Goal: Navigation & Orientation: Find specific page/section

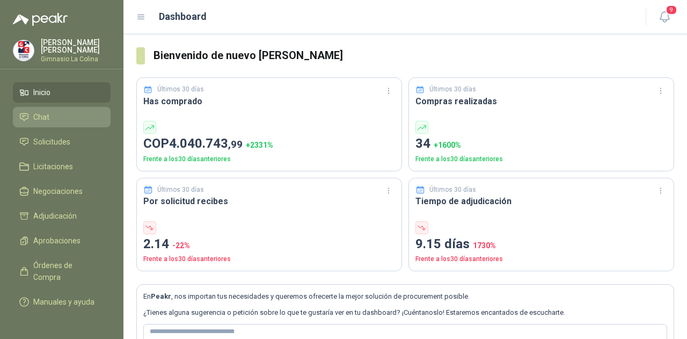
click at [45, 121] on span "Chat" at bounding box center [41, 117] width 16 height 12
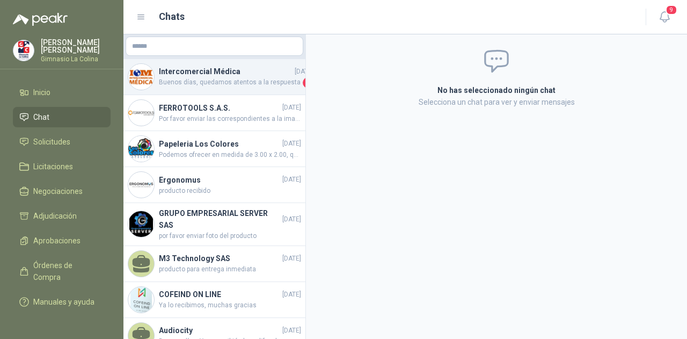
click at [207, 88] on div "Intercomercial Médica [DATE] Buenos días, quedamos atentos a la respuesta 1" at bounding box center [214, 77] width 182 height 36
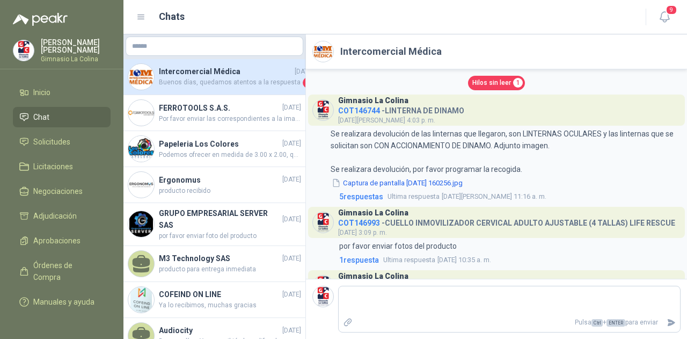
scroll to position [134, 0]
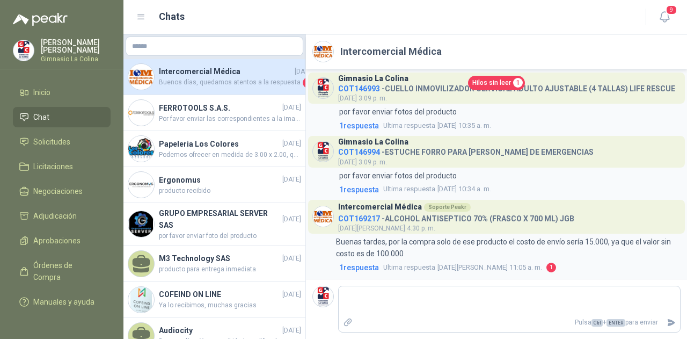
click at [480, 82] on span "Hilos sin leer" at bounding box center [492, 83] width 39 height 10
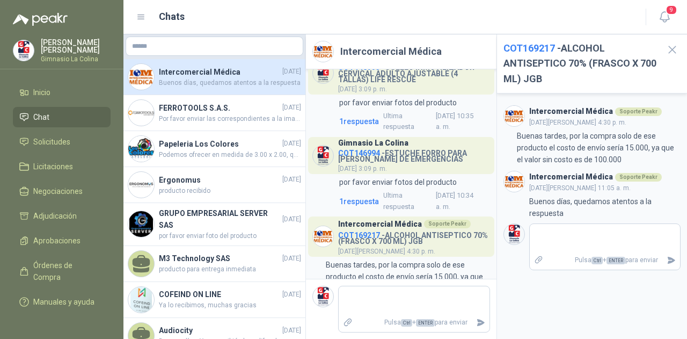
scroll to position [175, 0]
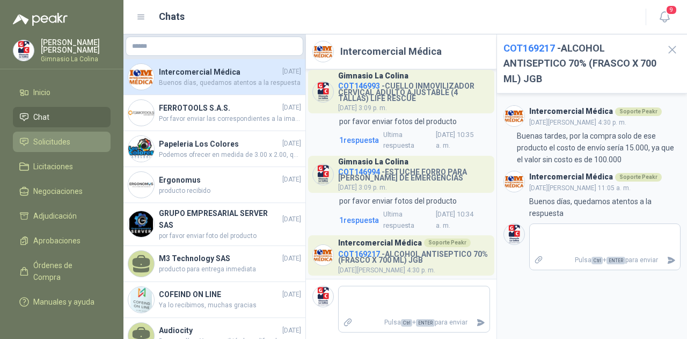
click at [52, 143] on span "Solicitudes" at bounding box center [51, 142] width 37 height 12
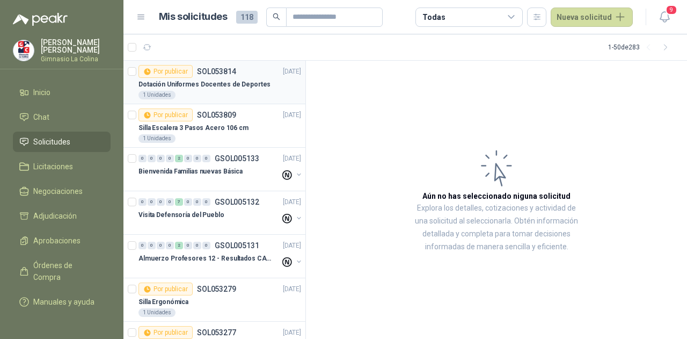
click at [238, 87] on p "Dotación Uniformes Docentes de Deportes" at bounding box center [205, 84] width 132 height 10
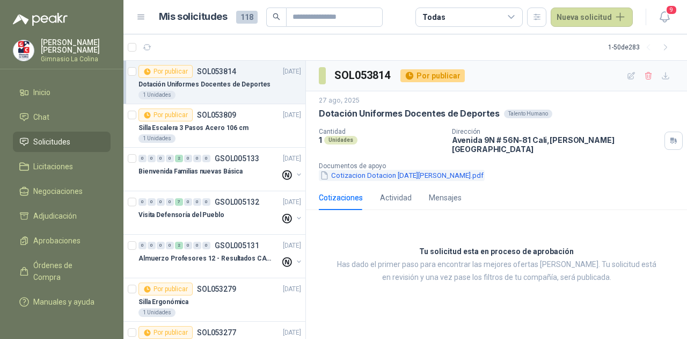
click at [388, 170] on button "Cotizacion Dotacion [DATE][PERSON_NAME].pdf" at bounding box center [402, 175] width 166 height 11
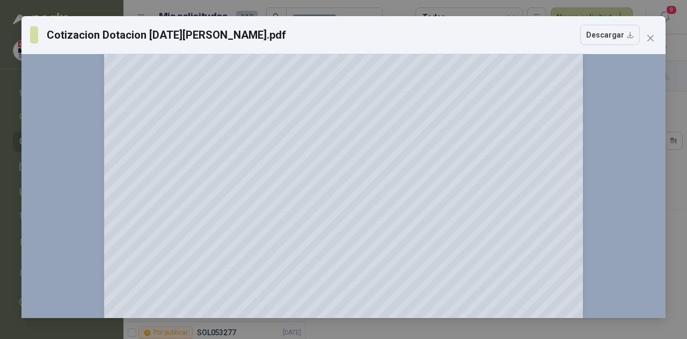
scroll to position [269, 0]
click at [650, 42] on button "Close" at bounding box center [650, 38] width 17 height 17
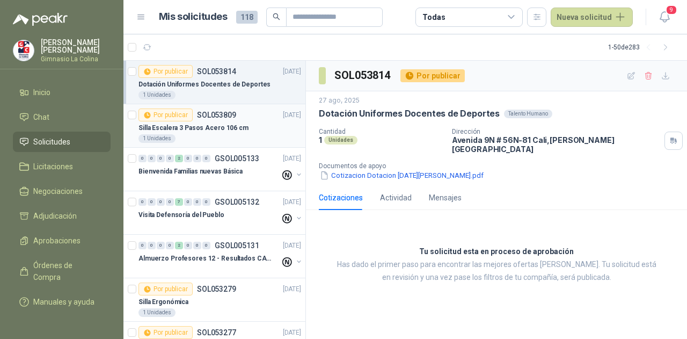
click at [227, 135] on div "1 Unidades" at bounding box center [220, 138] width 163 height 9
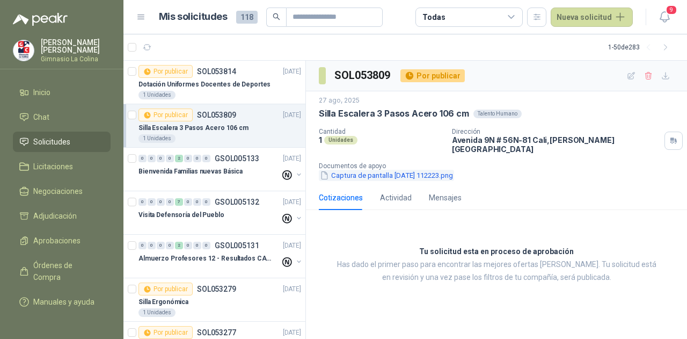
click at [386, 170] on button "Captura de pantalla [DATE] 112223.png" at bounding box center [386, 175] width 135 height 11
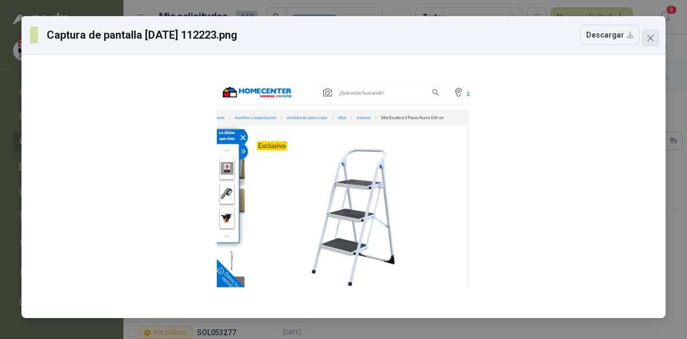
click at [645, 41] on span "Close" at bounding box center [650, 38] width 17 height 9
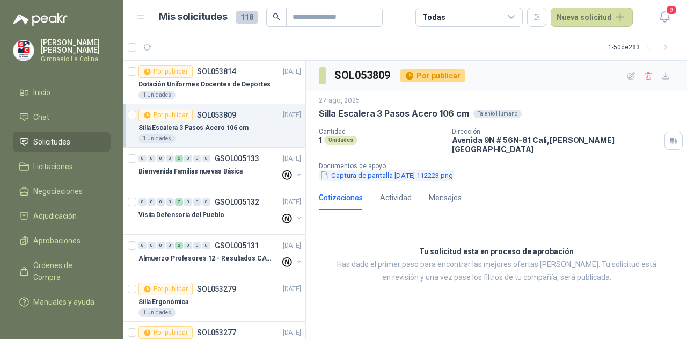
click at [395, 171] on button "Captura de pantalla [DATE] 112223.png" at bounding box center [386, 175] width 135 height 11
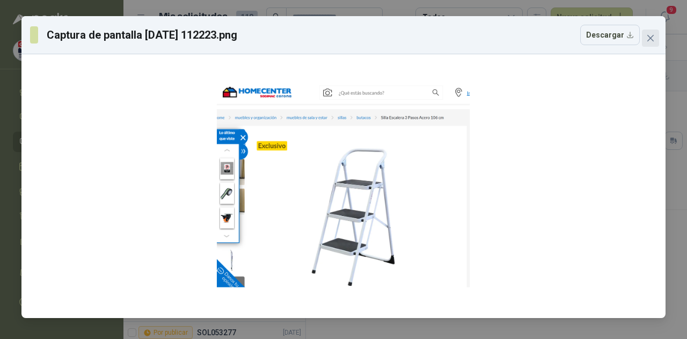
click at [646, 38] on icon "close" at bounding box center [650, 38] width 9 height 9
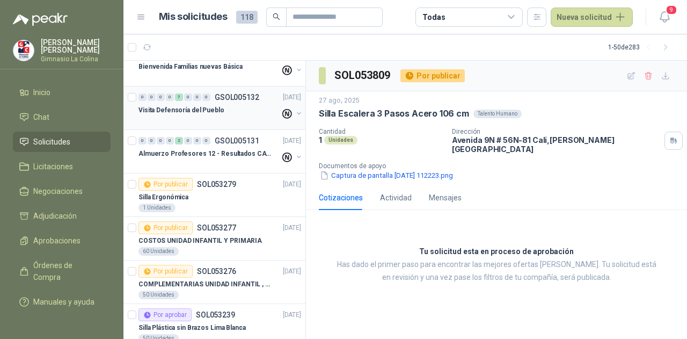
scroll to position [112, 0]
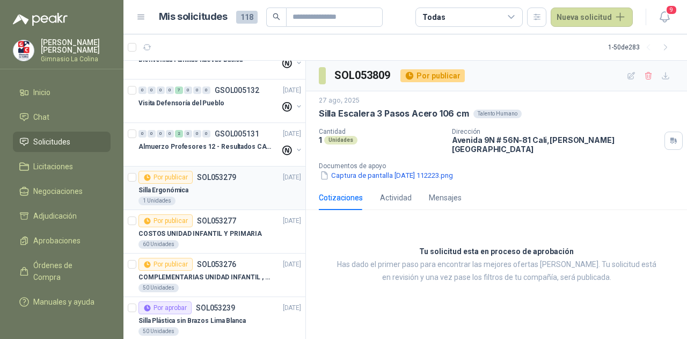
click at [221, 190] on div "Silla Ergonómica" at bounding box center [220, 190] width 163 height 13
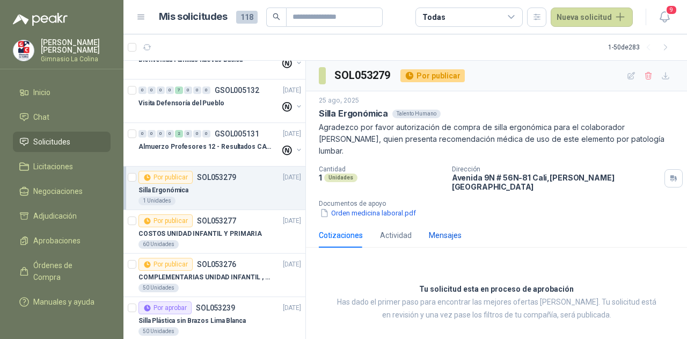
click at [440, 229] on div "Mensajes" at bounding box center [445, 235] width 33 height 12
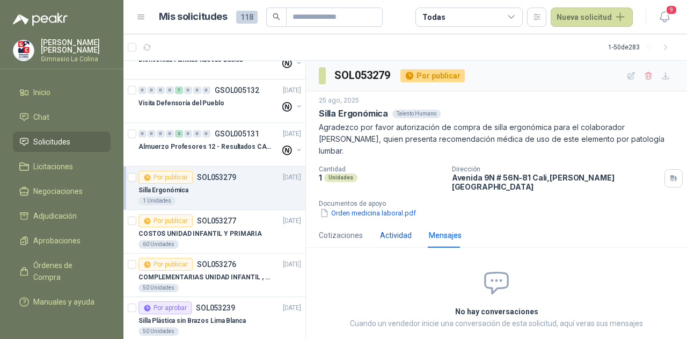
click at [393, 229] on div "Actividad" at bounding box center [396, 235] width 32 height 12
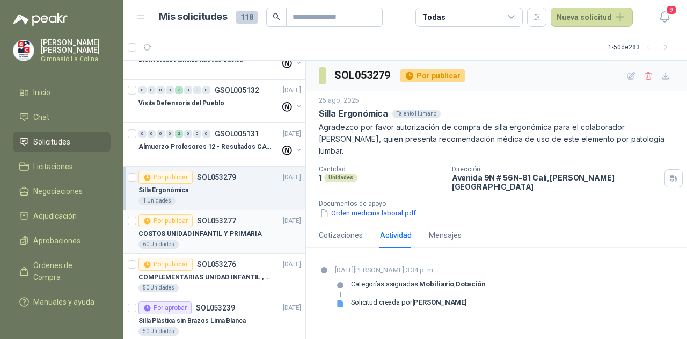
click at [212, 233] on p "COSTOS UNIDAD INFANTIL Y PRIMARIA" at bounding box center [200, 234] width 123 height 10
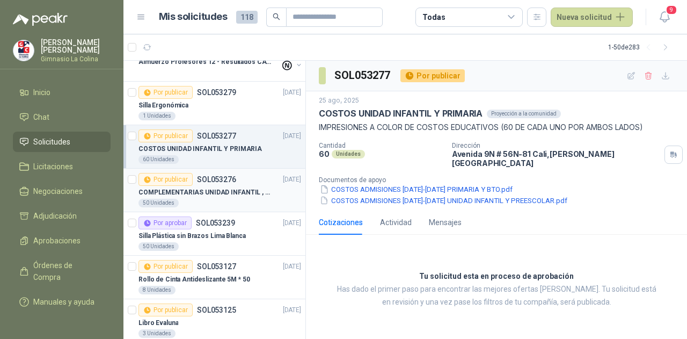
scroll to position [219, 0]
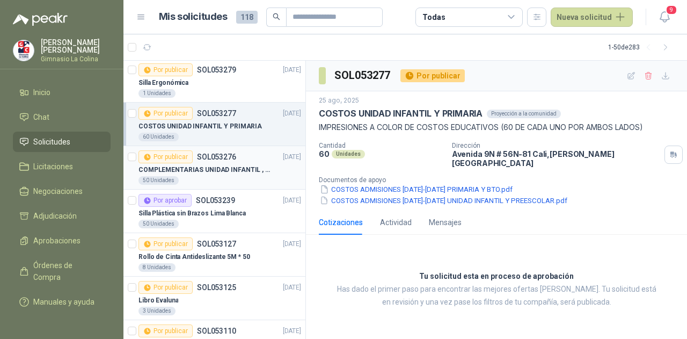
click at [232, 169] on p "COMPLEMENTARIAS UNIDAD INFANTIL , PRIMARIA Y BTO" at bounding box center [206, 170] width 134 height 10
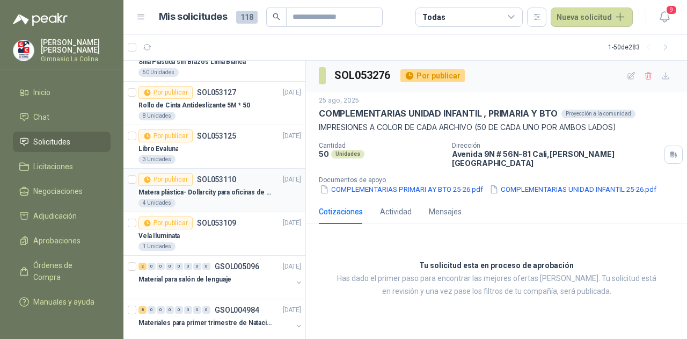
scroll to position [371, 0]
click at [514, 20] on icon at bounding box center [512, 17] width 10 height 10
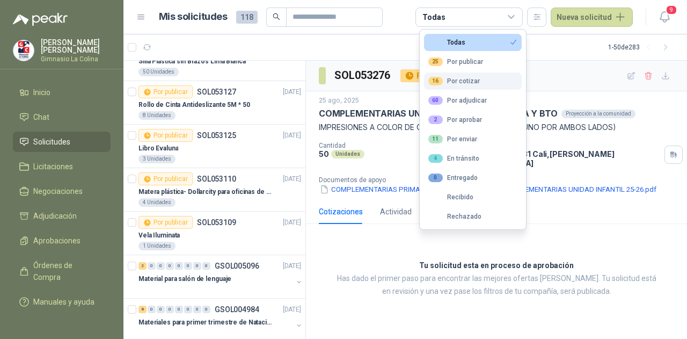
click at [484, 79] on button "16 Por cotizar" at bounding box center [473, 80] width 98 height 17
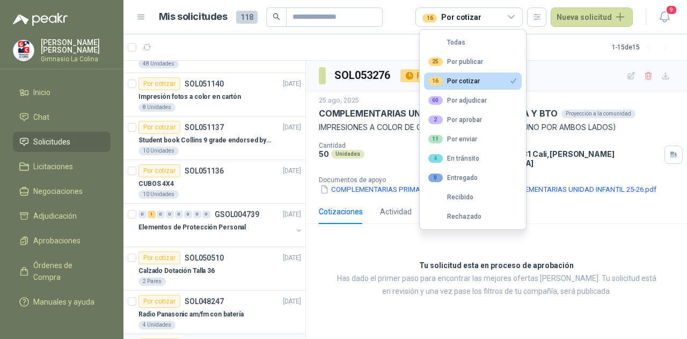
scroll to position [74, 0]
click at [455, 120] on div "2 Por aprobar" at bounding box center [455, 119] width 54 height 9
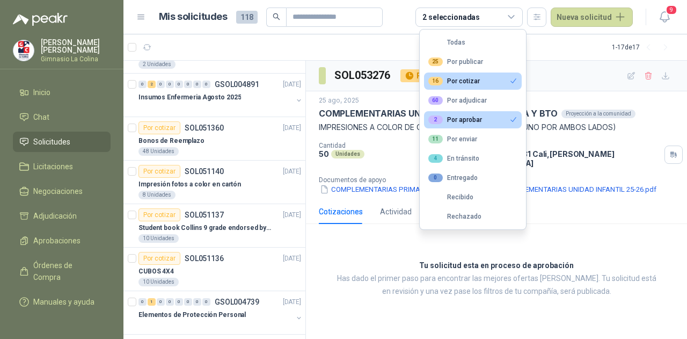
scroll to position [161, 0]
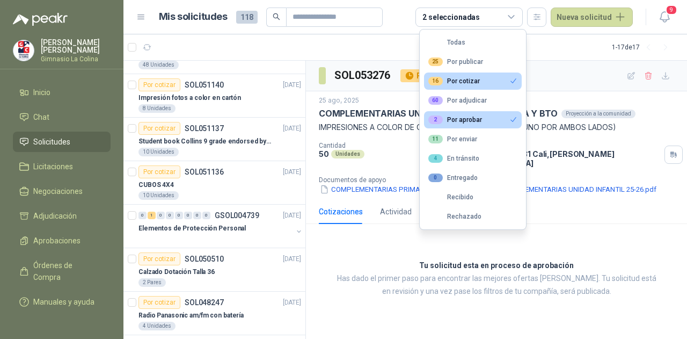
click at [469, 79] on div "16 Por cotizar" at bounding box center [454, 81] width 52 height 9
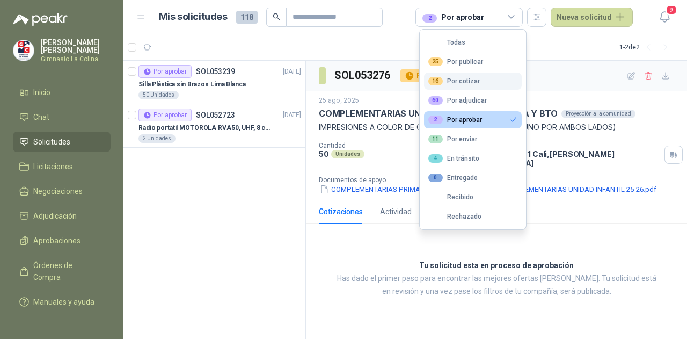
scroll to position [0, 0]
click at [230, 197] on div "Por aprobar SOL053239 [DATE] Silla Plástica sin Brazos Lima Blanca 50 Unidades …" at bounding box center [214, 200] width 183 height 279
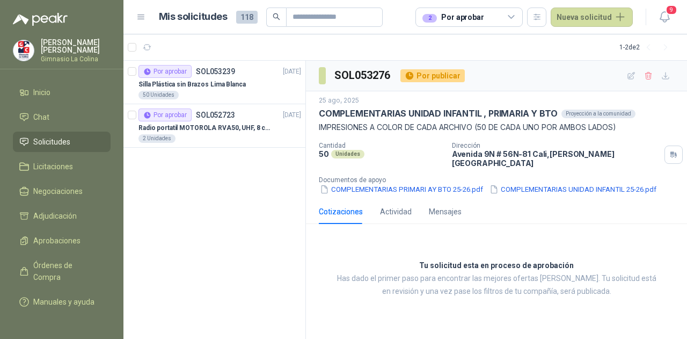
click at [516, 19] on icon at bounding box center [512, 17] width 10 height 10
click at [229, 226] on div "Por aprobar SOL053239 [DATE] Silla Plástica sin Brazos Lima Blanca 50 Unidades …" at bounding box center [214, 200] width 183 height 279
click at [517, 19] on icon at bounding box center [512, 17] width 10 height 10
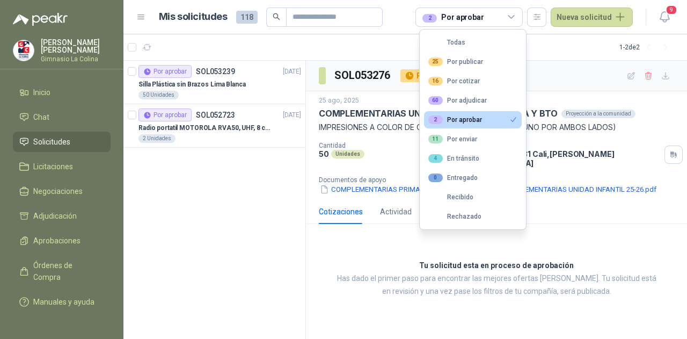
click at [466, 121] on div "2 Por aprobar" at bounding box center [455, 119] width 54 height 9
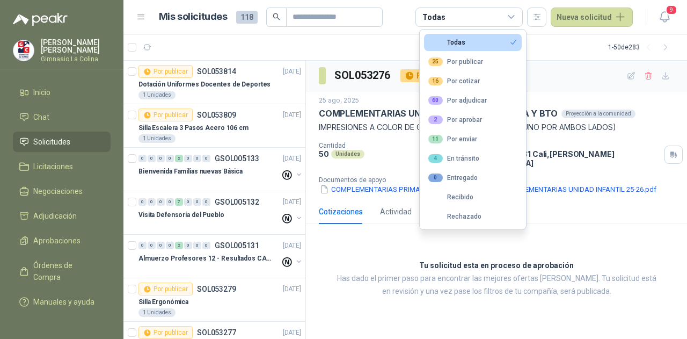
click at [514, 19] on icon at bounding box center [512, 17] width 10 height 10
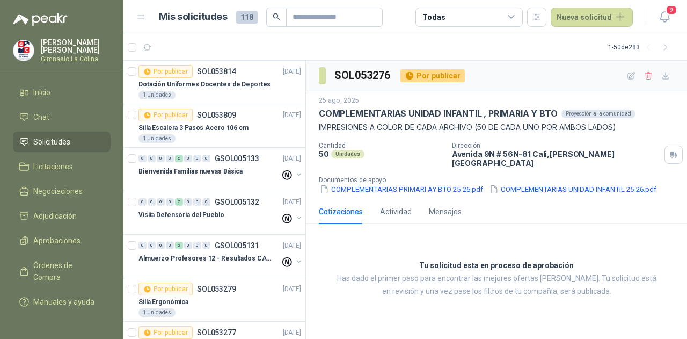
click at [514, 19] on icon at bounding box center [512, 17] width 10 height 10
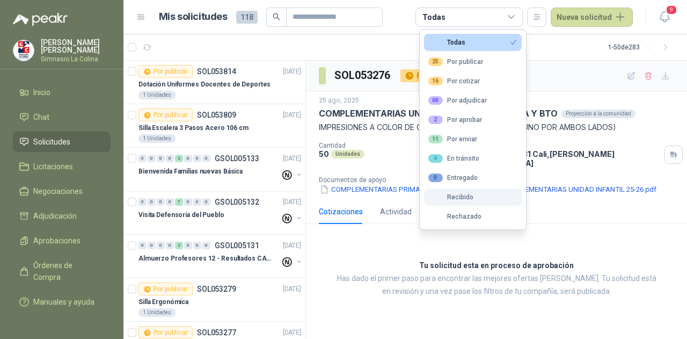
click at [463, 194] on div "Recibido" at bounding box center [450, 197] width 45 height 8
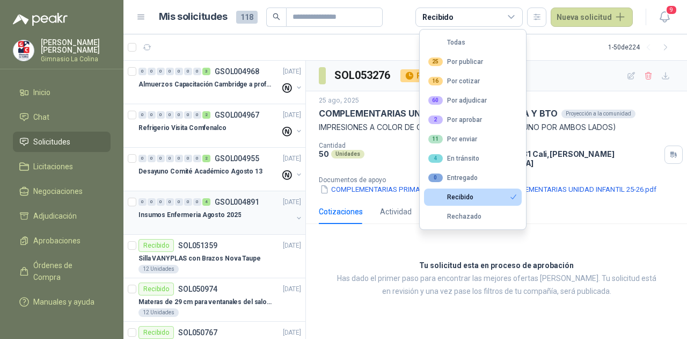
click at [203, 207] on div "0 0 0 0 0 0 0 4 GSOL004891 [DATE]" at bounding box center [221, 201] width 165 height 13
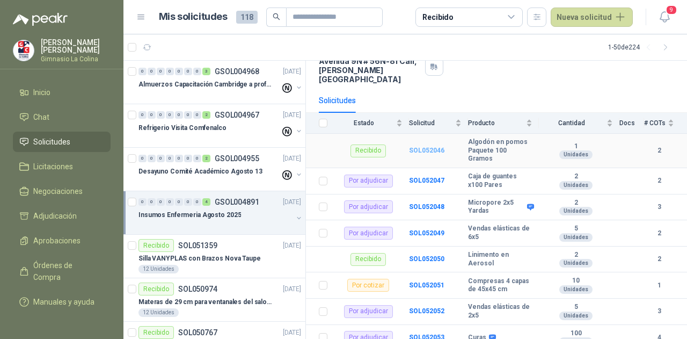
scroll to position [82, 0]
click at [350, 19] on input "text" at bounding box center [330, 17] width 75 height 18
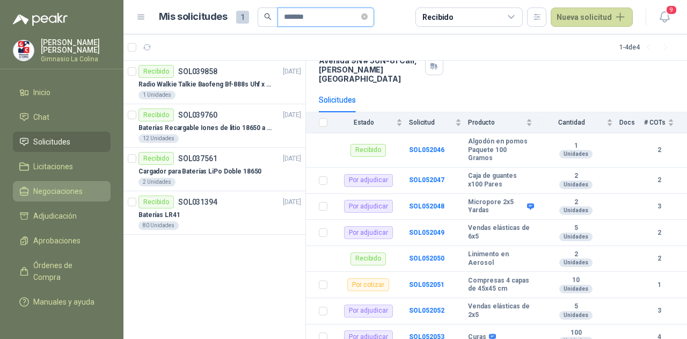
type input "*******"
click at [52, 186] on span "Negociaciones" at bounding box center [57, 191] width 49 height 12
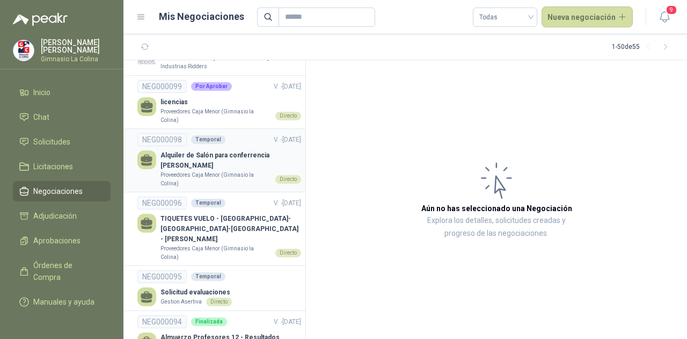
scroll to position [32, 0]
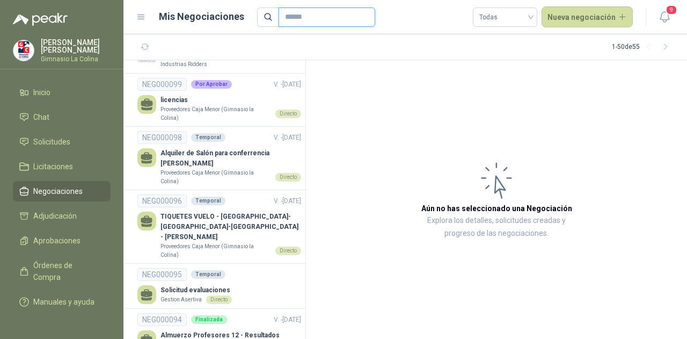
click at [301, 12] on input "text" at bounding box center [322, 17] width 75 height 18
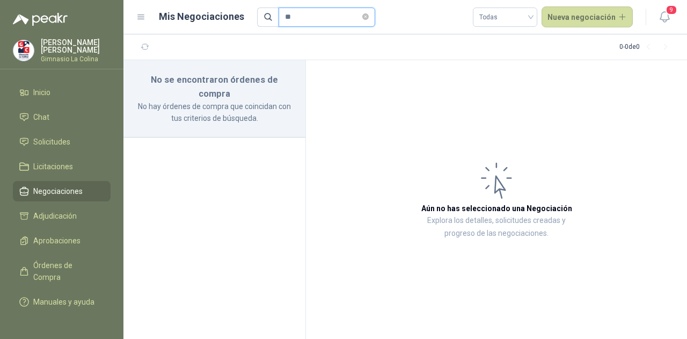
type input "*"
type input "******"
drag, startPoint x: 314, startPoint y: 19, endPoint x: 269, endPoint y: 26, distance: 45.7
click at [269, 26] on span "******" at bounding box center [316, 17] width 119 height 19
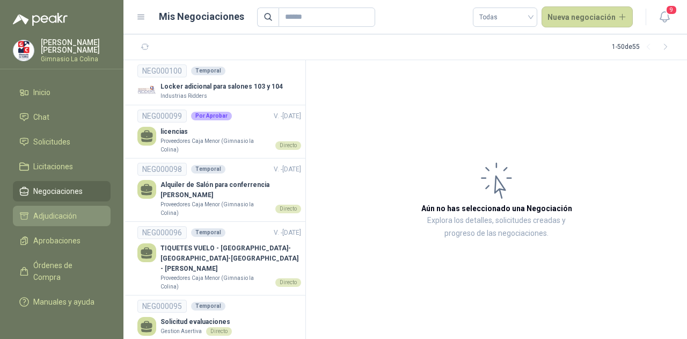
click at [62, 211] on span "Adjudicación" at bounding box center [54, 216] width 43 height 12
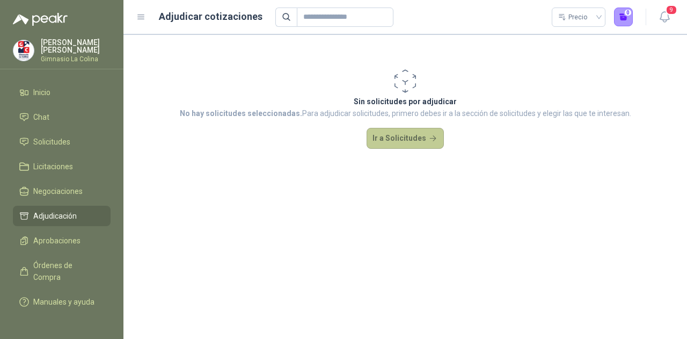
click at [402, 134] on button "Ir a Solicitudes" at bounding box center [405, 138] width 77 height 21
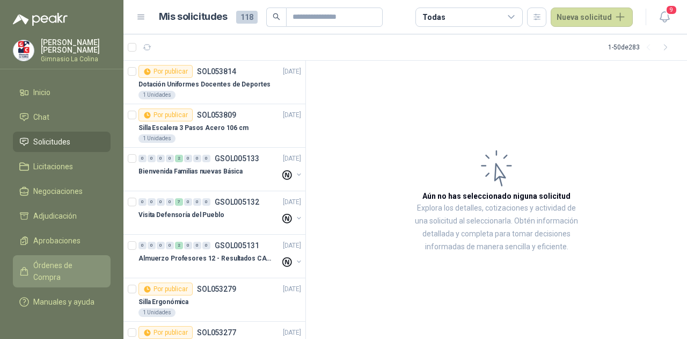
click at [87, 260] on span "Órdenes de Compra" at bounding box center [66, 271] width 67 height 24
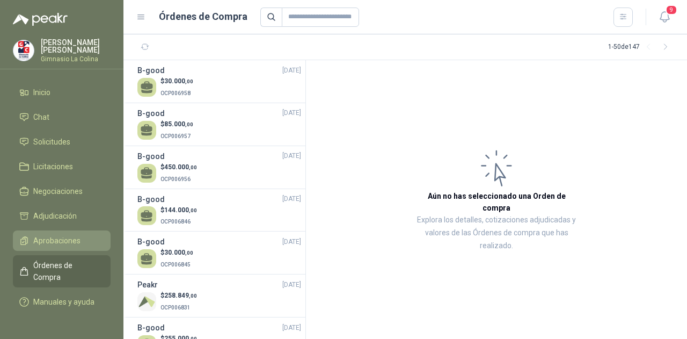
click at [88, 238] on li "Aprobaciones" at bounding box center [61, 241] width 85 height 12
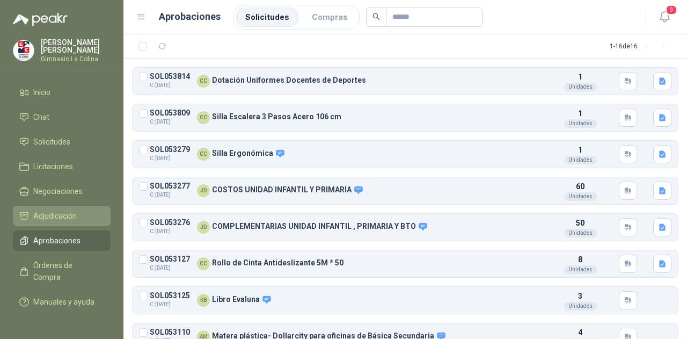
click at [71, 216] on span "Adjudicación" at bounding box center [54, 216] width 43 height 12
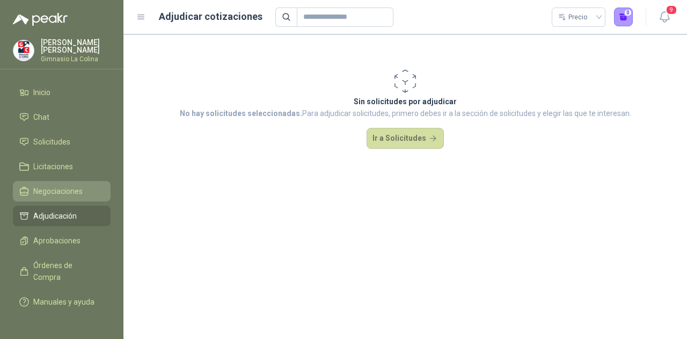
click at [62, 190] on span "Negociaciones" at bounding box center [57, 191] width 49 height 12
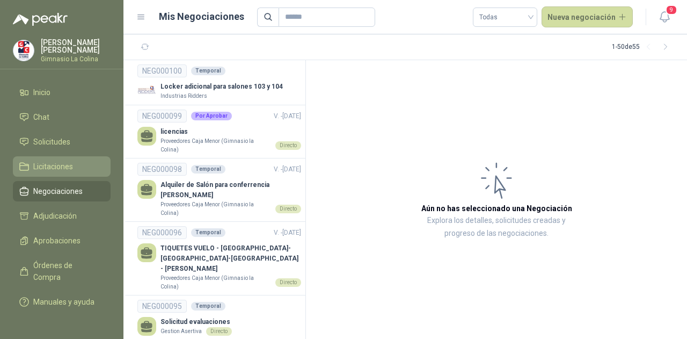
click at [63, 166] on span "Licitaciones" at bounding box center [53, 167] width 40 height 12
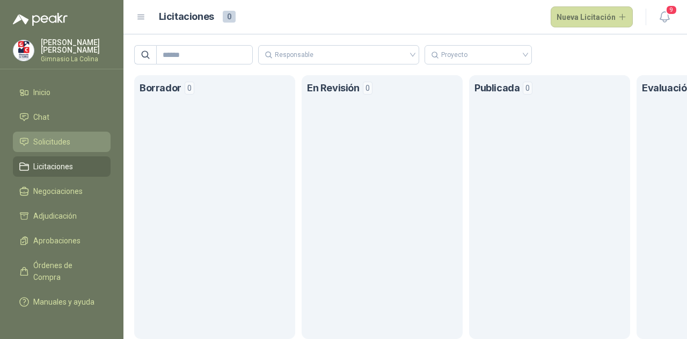
click at [64, 141] on span "Solicitudes" at bounding box center [51, 142] width 37 height 12
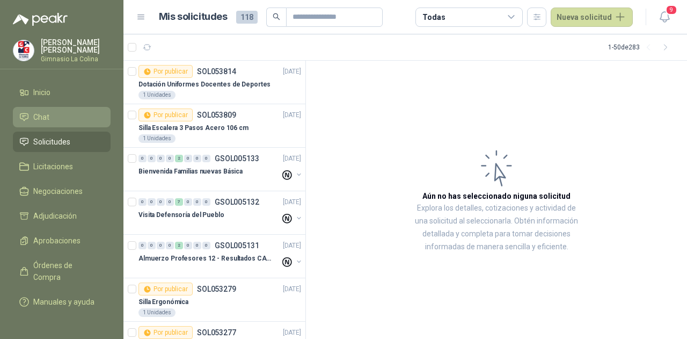
click at [79, 113] on li "Chat" at bounding box center [61, 117] width 85 height 12
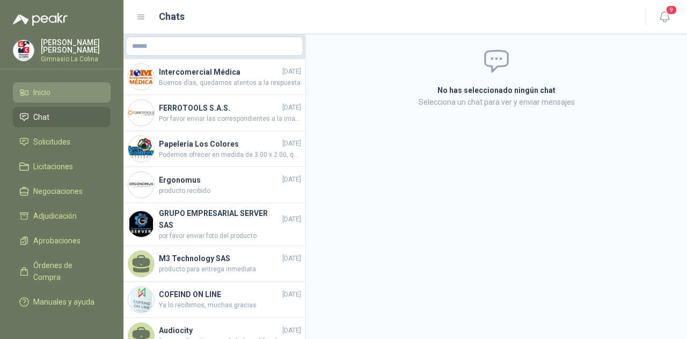
click at [65, 82] on link "Inicio" at bounding box center [62, 92] width 98 height 20
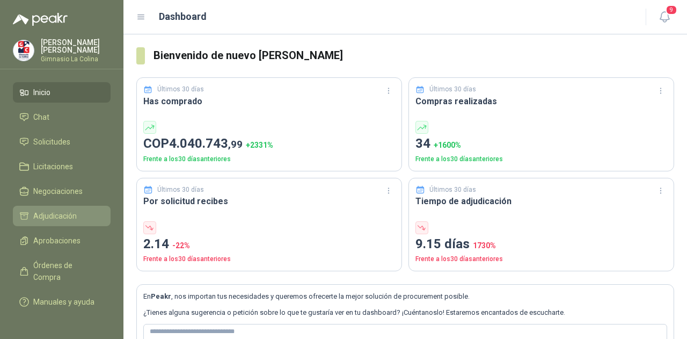
click at [67, 210] on span "Adjudicación" at bounding box center [54, 216] width 43 height 12
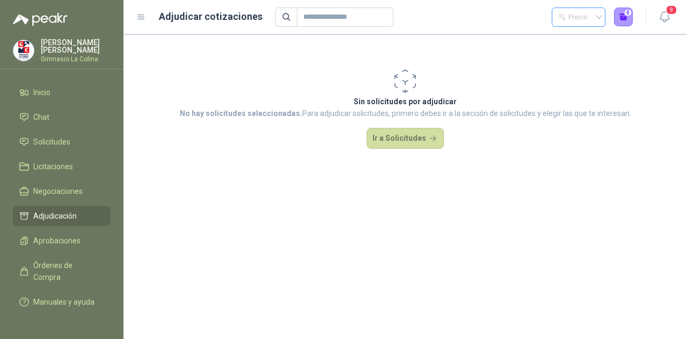
click at [585, 15] on div "Precio" at bounding box center [573, 17] width 31 height 16
click at [42, 190] on span "Negociaciones" at bounding box center [57, 191] width 49 height 12
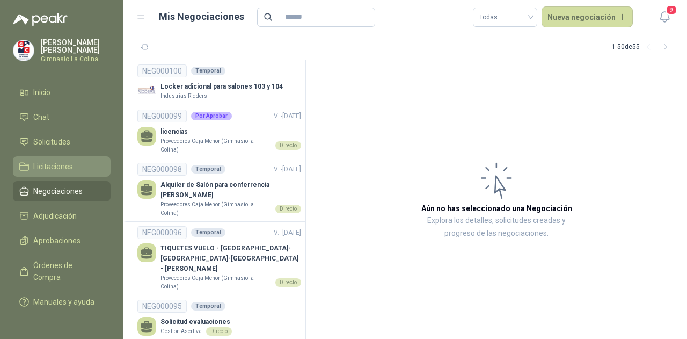
click at [74, 173] on link "Licitaciones" at bounding box center [62, 166] width 98 height 20
